Goal: Task Accomplishment & Management: Complete application form

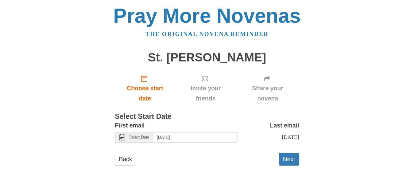
click at [121, 137] on icon at bounding box center [122, 137] width 6 height 6
click at [288, 165] on button "Next" at bounding box center [289, 159] width 20 height 13
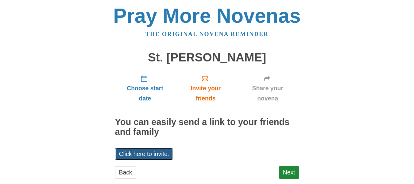
click at [157, 153] on link "Click here to invite." at bounding box center [144, 154] width 58 height 13
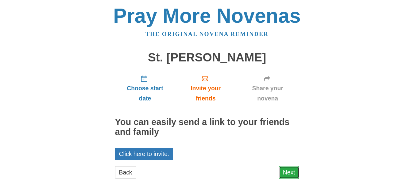
click at [288, 175] on link "Next" at bounding box center [289, 172] width 20 height 13
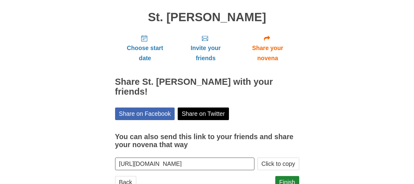
scroll to position [53, 0]
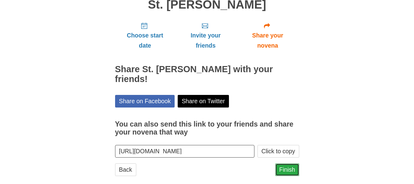
click at [289, 163] on link "Finish" at bounding box center [287, 169] width 24 height 13
